Goal: Information Seeking & Learning: Learn about a topic

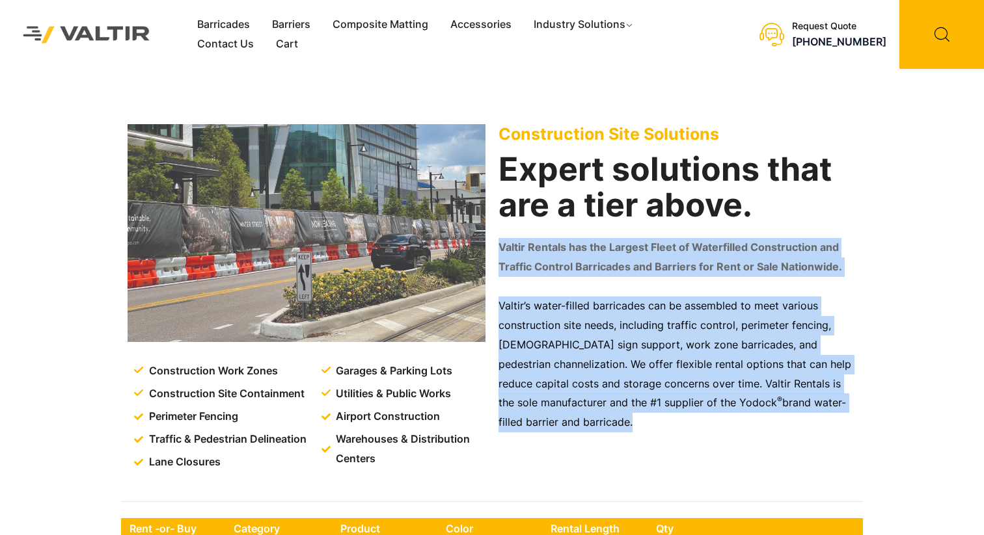
click at [598, 440] on div "Construction Site Solutions Expert solutions that are a tier above. Valtir Rent…" at bounding box center [677, 302] width 371 height 368
click at [598, 440] on div "Valtir’s water-filled barricades can be assembled to meet various construction …" at bounding box center [677, 375] width 358 height 157
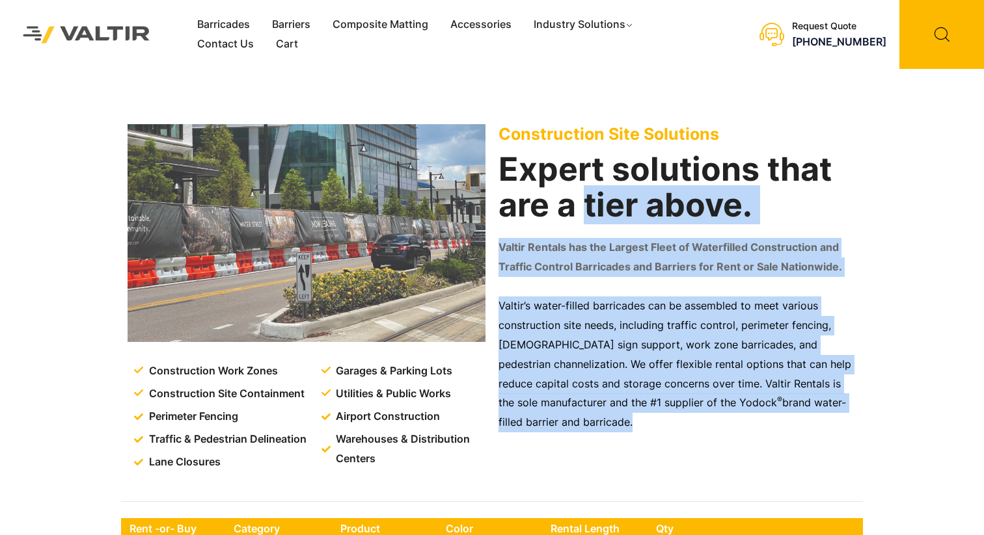
drag, startPoint x: 590, startPoint y: 272, endPoint x: 589, endPoint y: 209, distance: 62.5
click at [589, 210] on div "Construction Site Solutions Expert solutions that are a tier above. Valtir Rent…" at bounding box center [677, 302] width 371 height 368
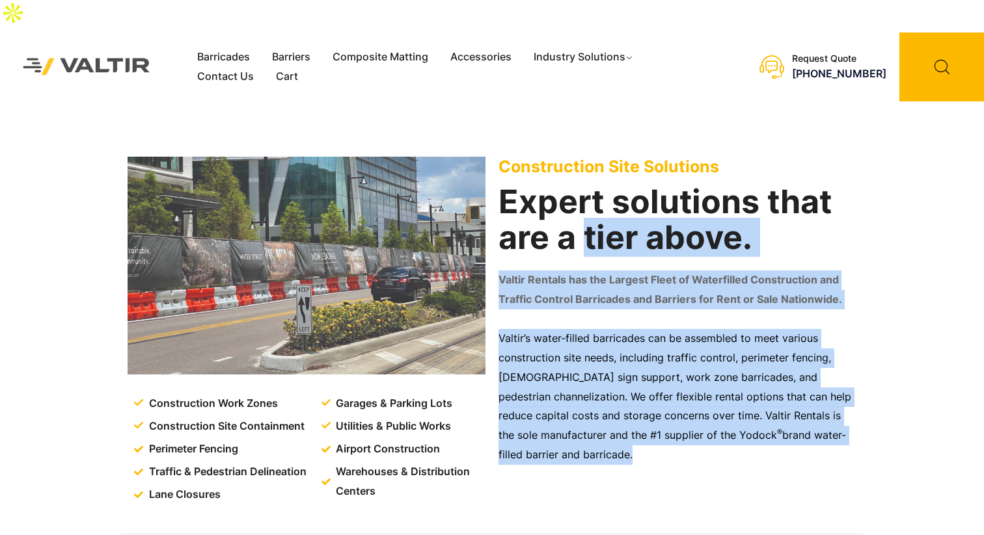
click at [589, 209] on h2 "Expert solutions that are a tier above." at bounding box center [677, 220] width 358 height 72
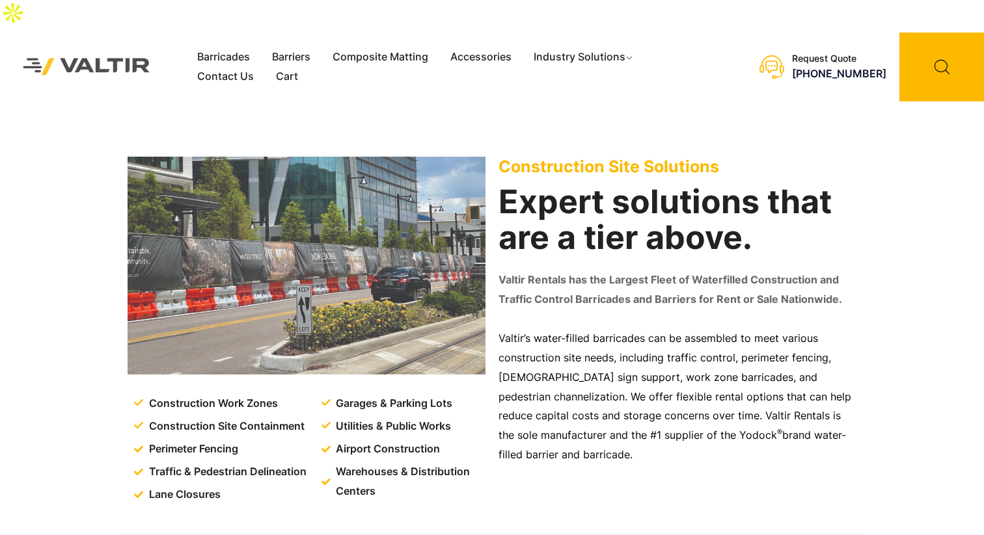
click at [589, 209] on h2 "Expert solutions that are a tier above." at bounding box center [677, 220] width 358 height 72
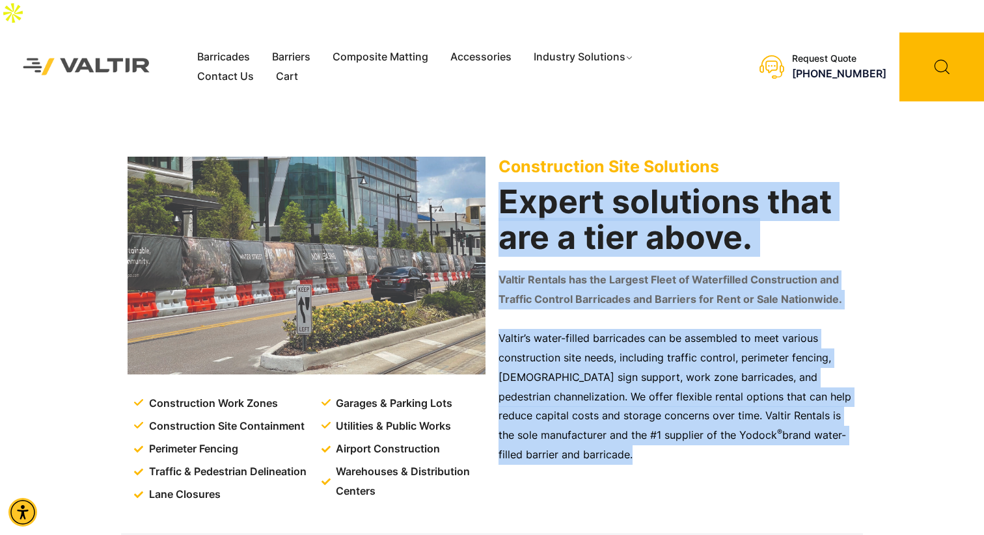
drag, startPoint x: 589, startPoint y: 209, endPoint x: 589, endPoint y: 430, distance: 220.5
click at [589, 430] on div "Construction Site Solutions Expert solutions that are a tier above. Valtir Rent…" at bounding box center [677, 334] width 371 height 368
click at [589, 430] on p "Valtir’s water-filled barricades can be assembled to meet various construction …" at bounding box center [677, 397] width 358 height 136
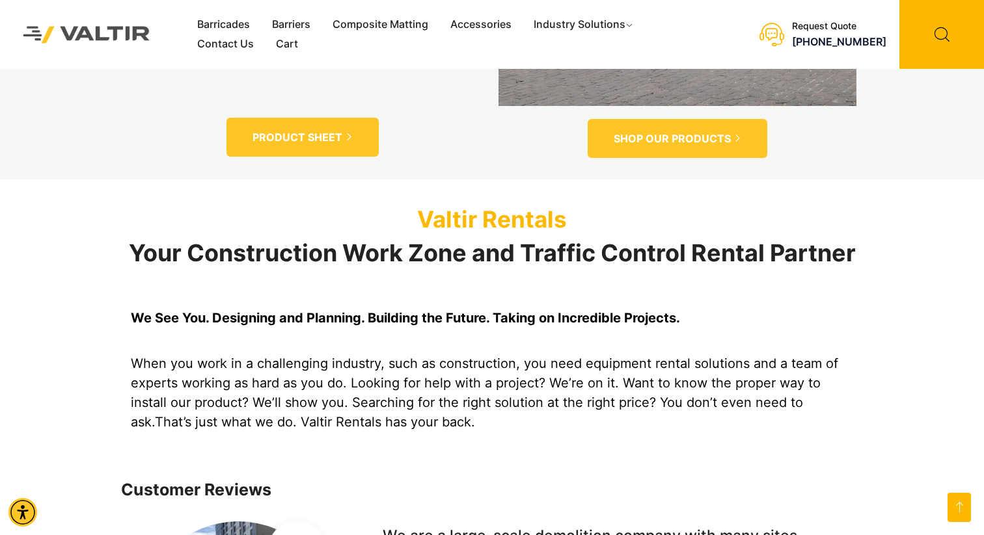
scroll to position [1258, 0]
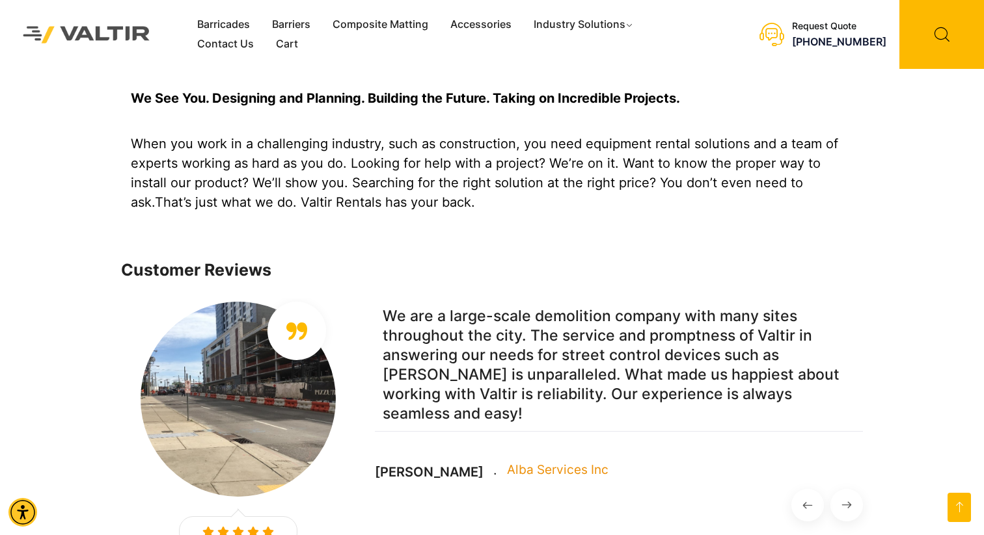
click at [487, 299] on p "We are a large-scale demolition company with many sites throughout the city. Th…" at bounding box center [619, 365] width 488 height 133
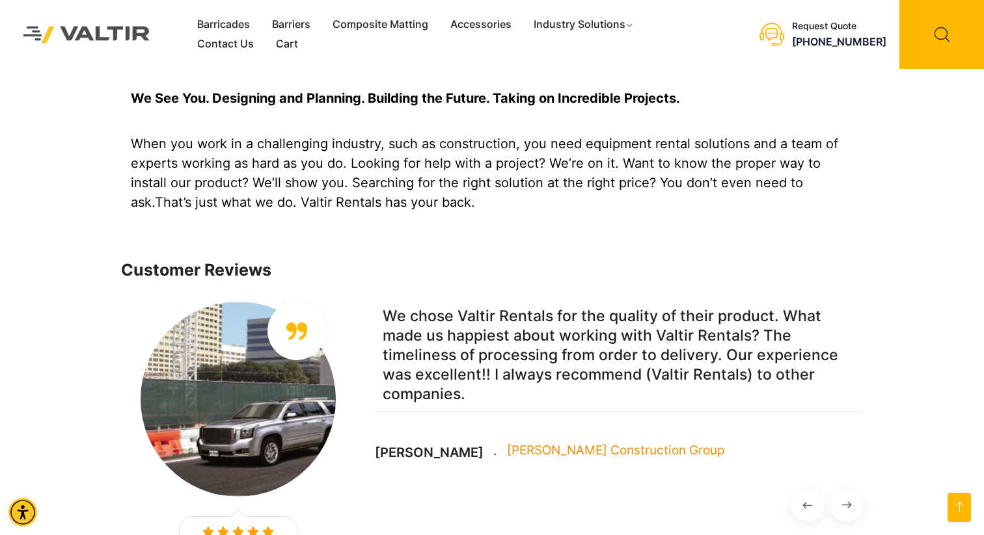
click at [326, 302] on div at bounding box center [296, 331] width 59 height 59
